Goal: Task Accomplishment & Management: Use online tool/utility

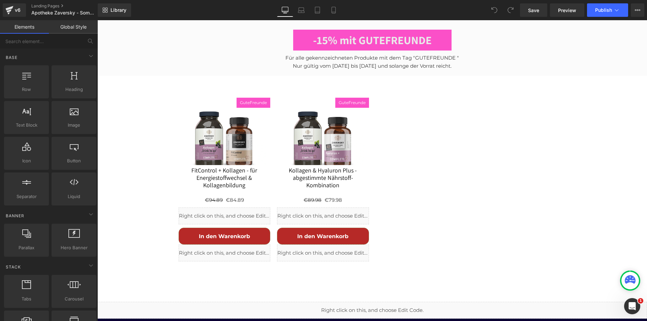
scroll to position [2572, 0]
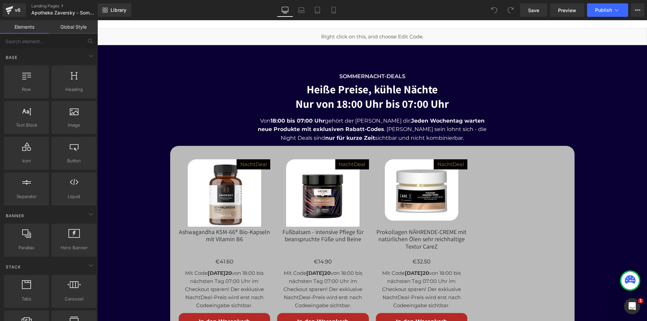
click at [224, 270] on strong "MITTWOCH20" at bounding box center [220, 273] width 24 height 6
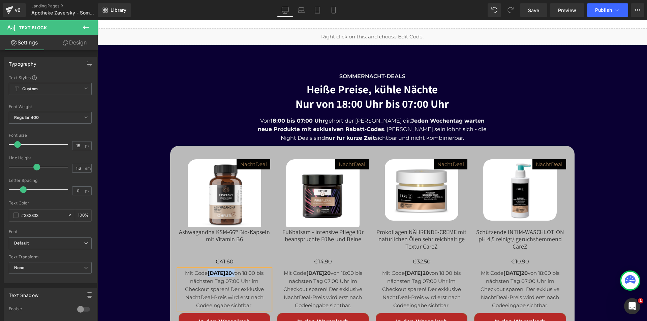
click at [221, 270] on strong "MITTWOCH20" at bounding box center [220, 273] width 24 height 6
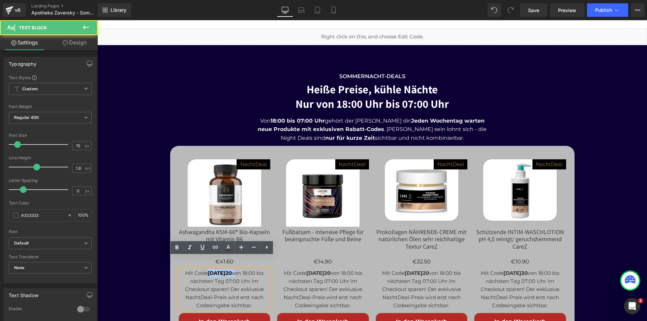
click at [221, 270] on strong "MITTWOCH20" at bounding box center [220, 273] width 24 height 6
click at [232, 270] on strong "MITTWOCH20" at bounding box center [220, 273] width 24 height 6
drag, startPoint x: 239, startPoint y: 261, endPoint x: 205, endPoint y: 261, distance: 33.7
click at [208, 270] on strong "MITTWOCH20" at bounding box center [220, 273] width 24 height 6
paste div
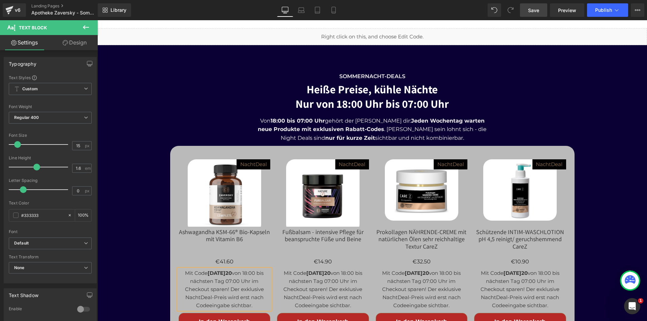
click at [532, 8] on span "Save" at bounding box center [533, 10] width 11 height 7
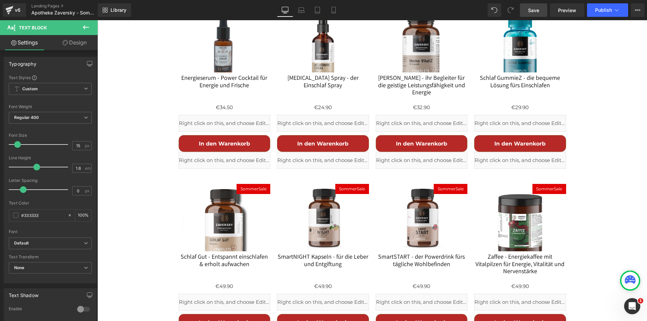
scroll to position [1561, 0]
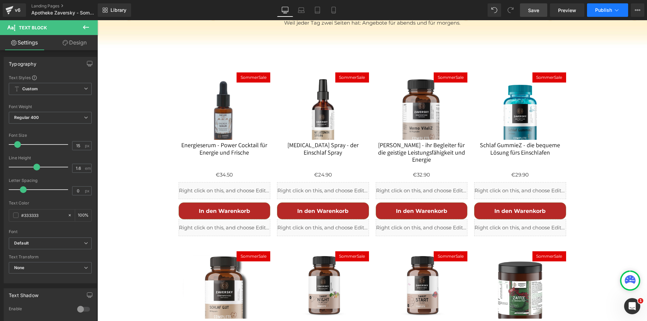
click at [605, 8] on span "Publish" at bounding box center [603, 9] width 17 height 5
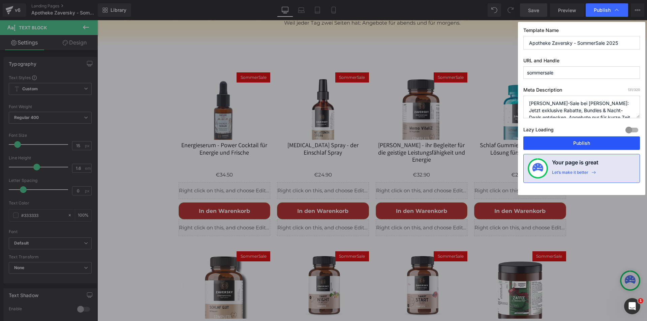
click at [0, 0] on button "Publish" at bounding box center [0, 0] width 0 height 0
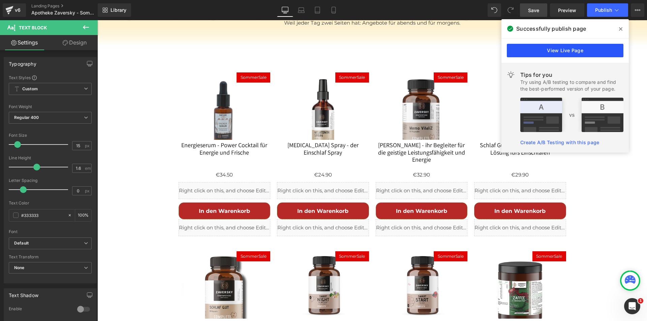
click at [0, 0] on link "View Live Page" at bounding box center [0, 0] width 0 height 0
